Goal: Transaction & Acquisition: Obtain resource

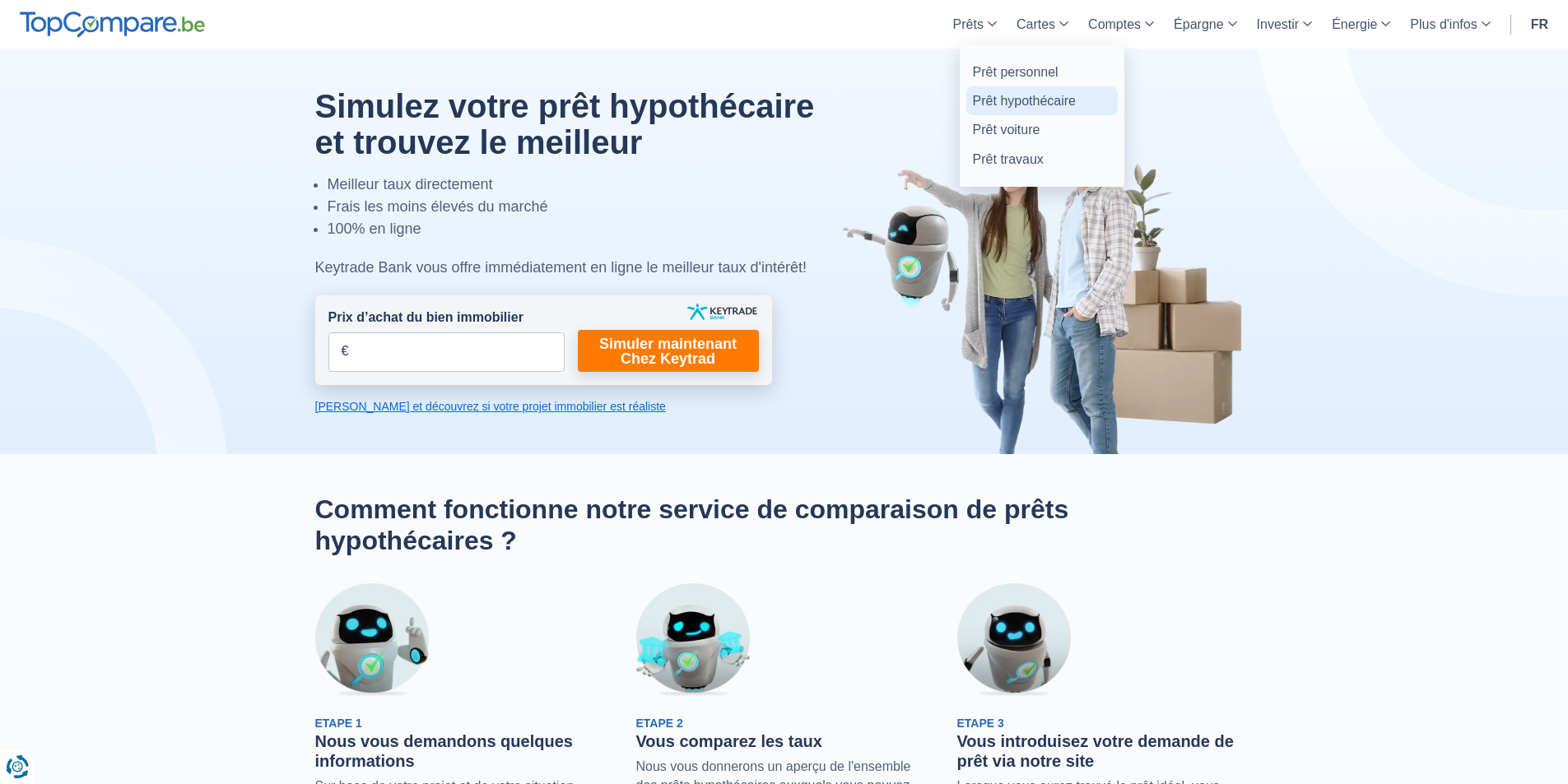
click at [996, 99] on link "Prêt hypothécaire" at bounding box center [1042, 101] width 151 height 29
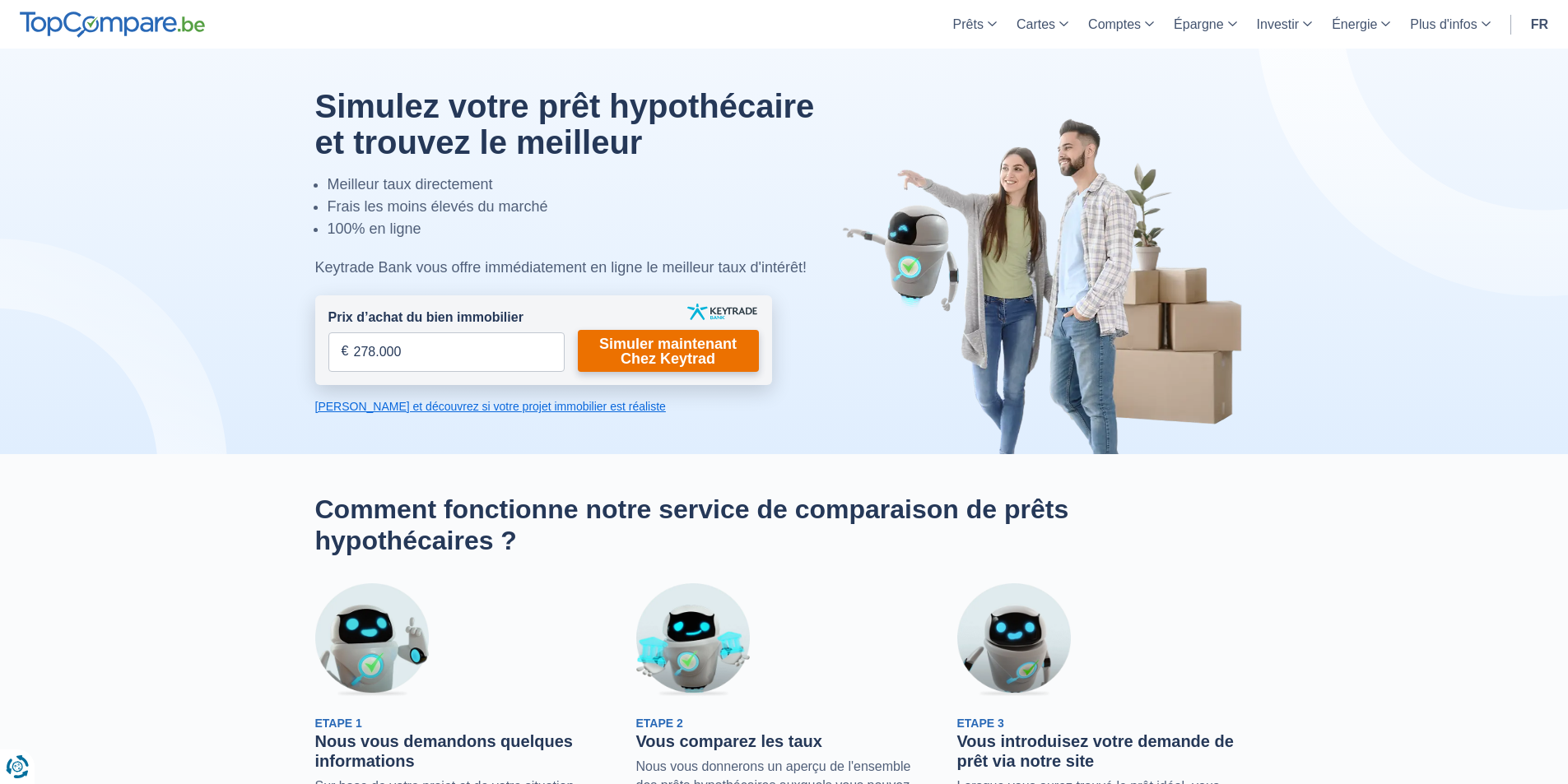
type input "278.000"
click at [632, 356] on link "Simuler maintenant Chez Keytrad" at bounding box center [668, 350] width 182 height 42
click at [696, 356] on link "Simuler maintenant Chez Keytrad" at bounding box center [668, 350] width 182 height 42
click at [563, 406] on link "[PERSON_NAME] et découvrez si votre projet immobilier est réaliste" at bounding box center [544, 406] width 457 height 16
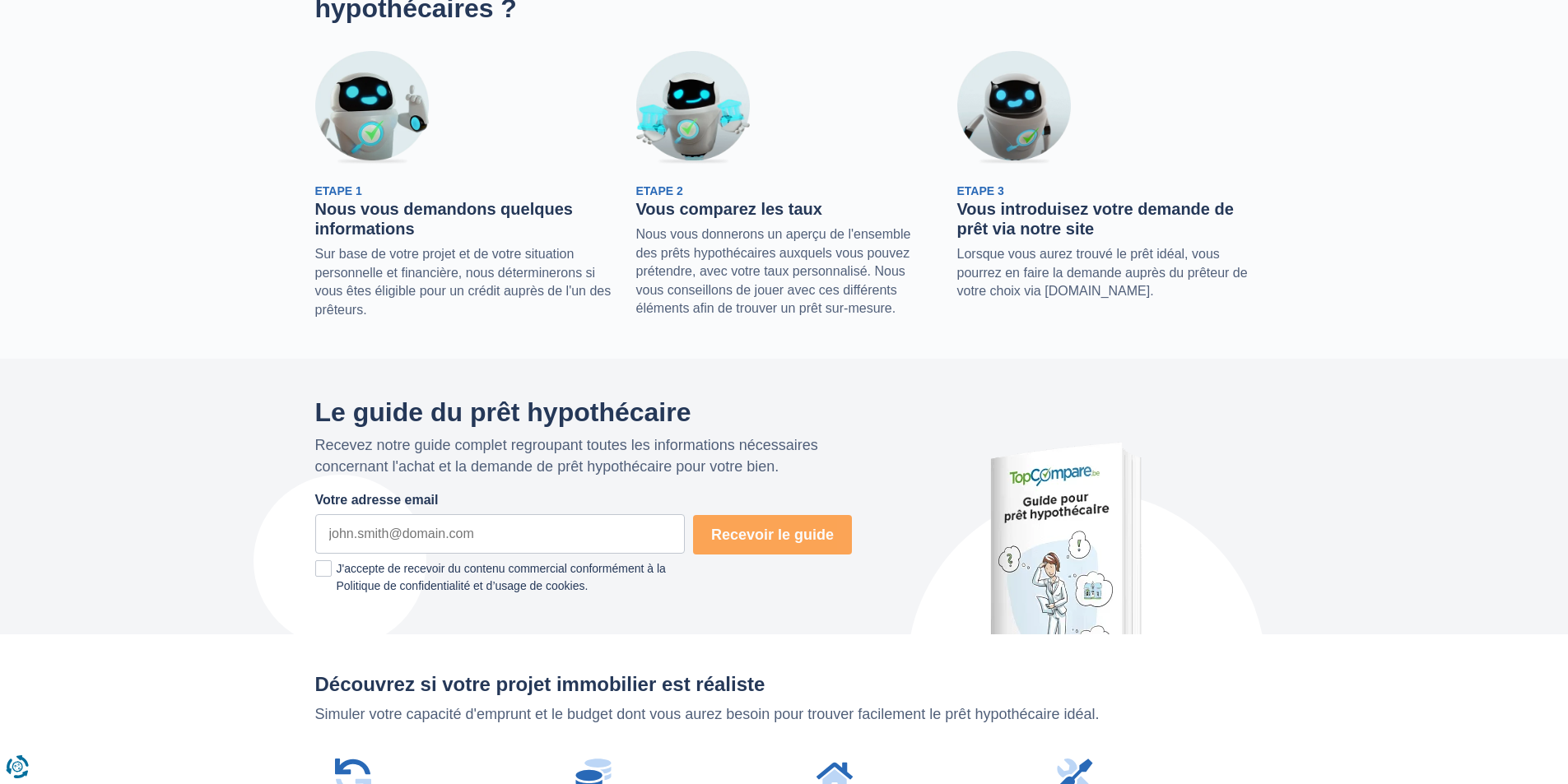
scroll to position [1166, 0]
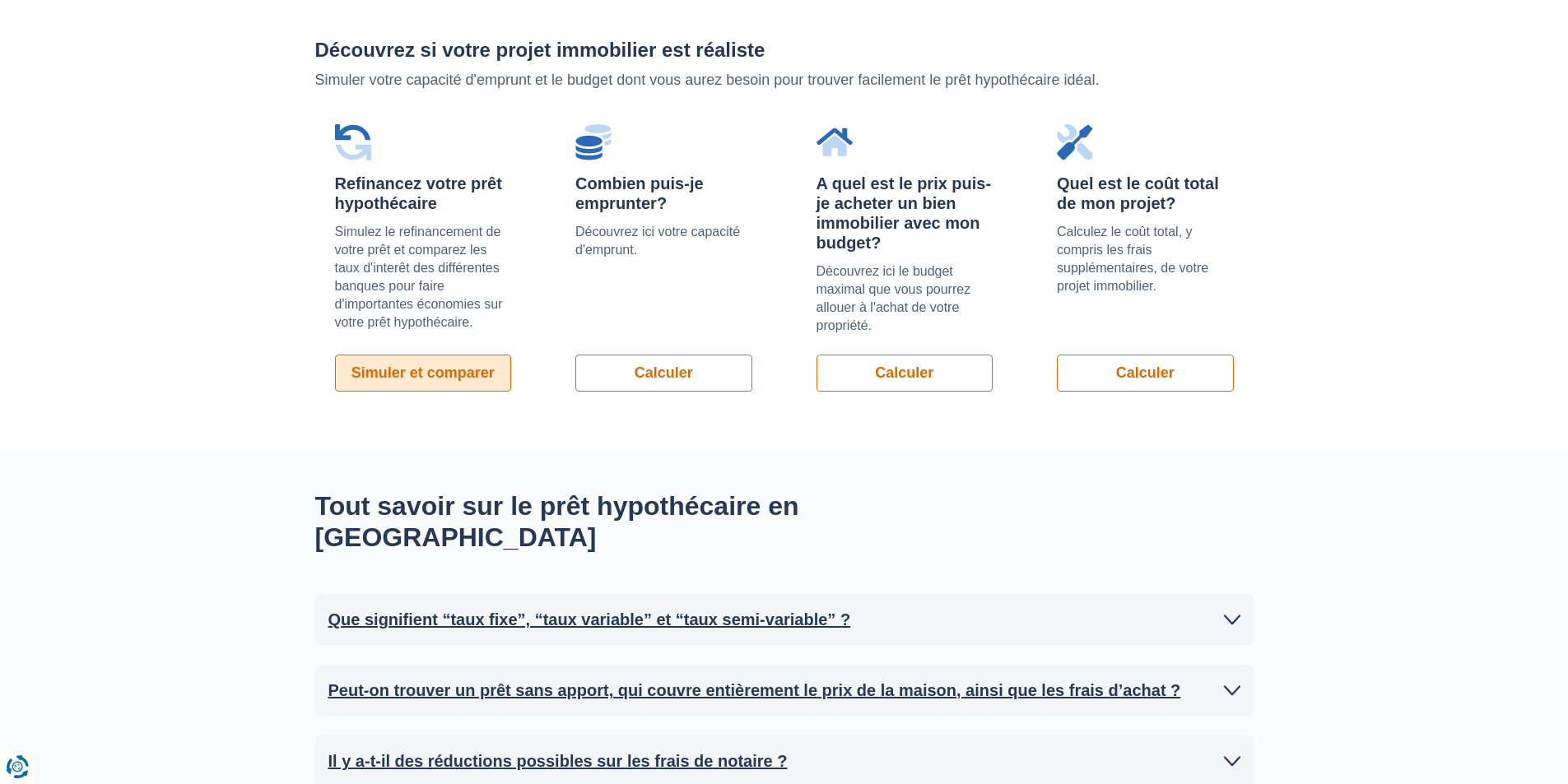
click at [424, 373] on link "Simuler et comparer" at bounding box center [423, 373] width 177 height 37
click at [431, 373] on link "Simuler et comparer" at bounding box center [423, 373] width 177 height 37
